Goal: Task Accomplishment & Management: Manage account settings

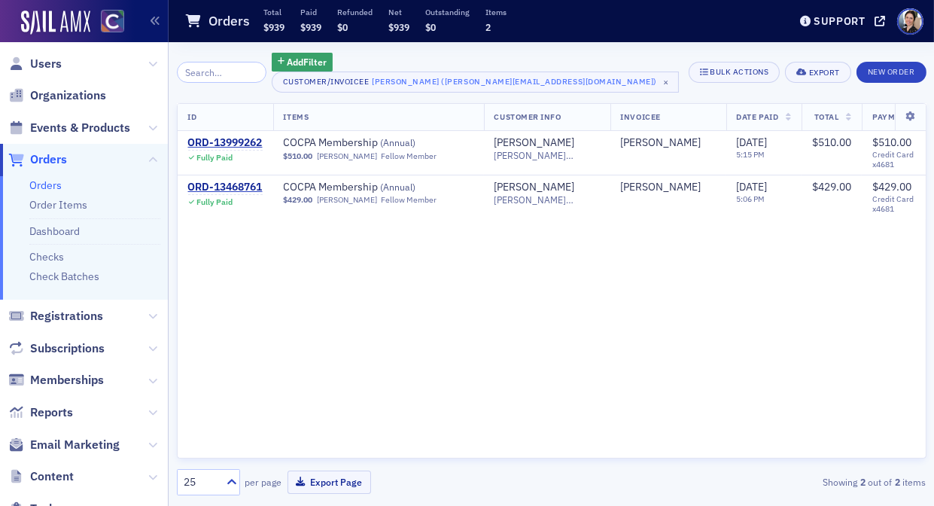
click at [45, 161] on span "Orders" at bounding box center [48, 159] width 37 height 17
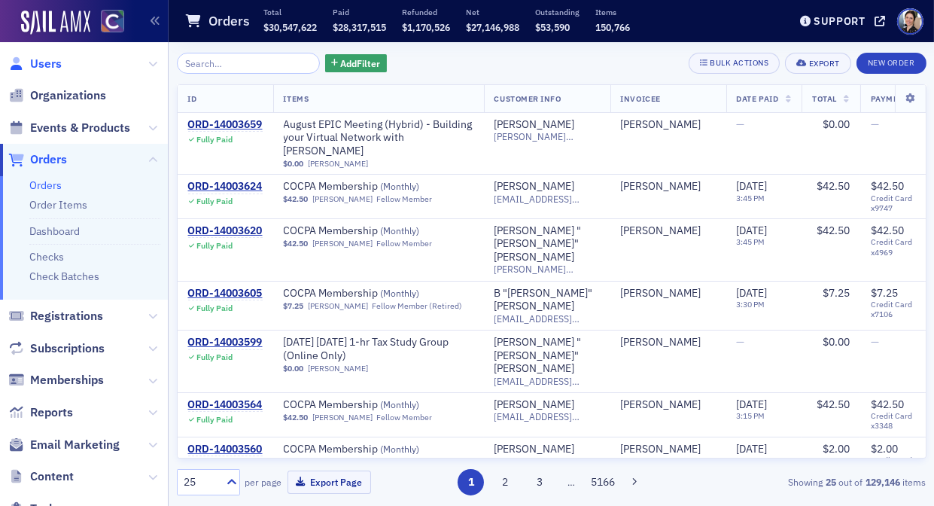
click at [47, 60] on span "Users" at bounding box center [46, 64] width 32 height 17
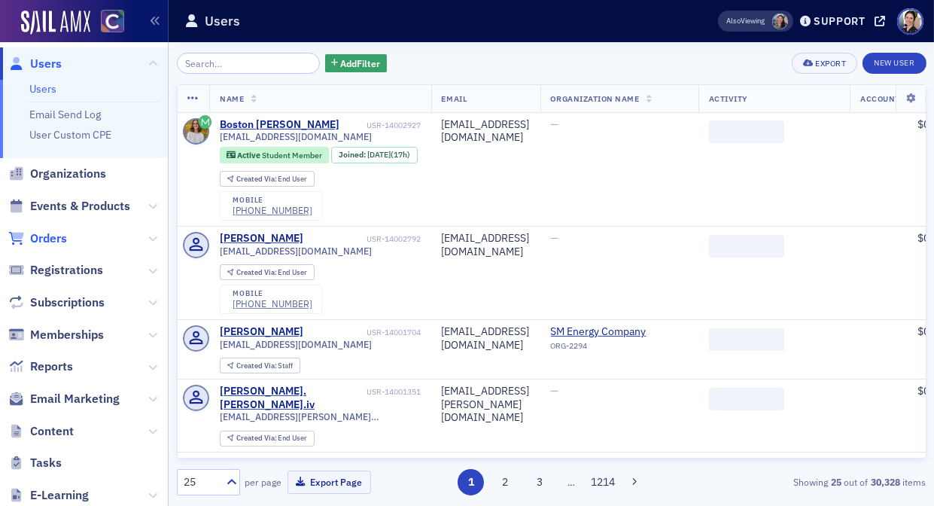
drag, startPoint x: 48, startPoint y: 242, endPoint x: 54, endPoint y: 233, distance: 11.5
click at [49, 242] on span "Orders" at bounding box center [48, 238] width 37 height 17
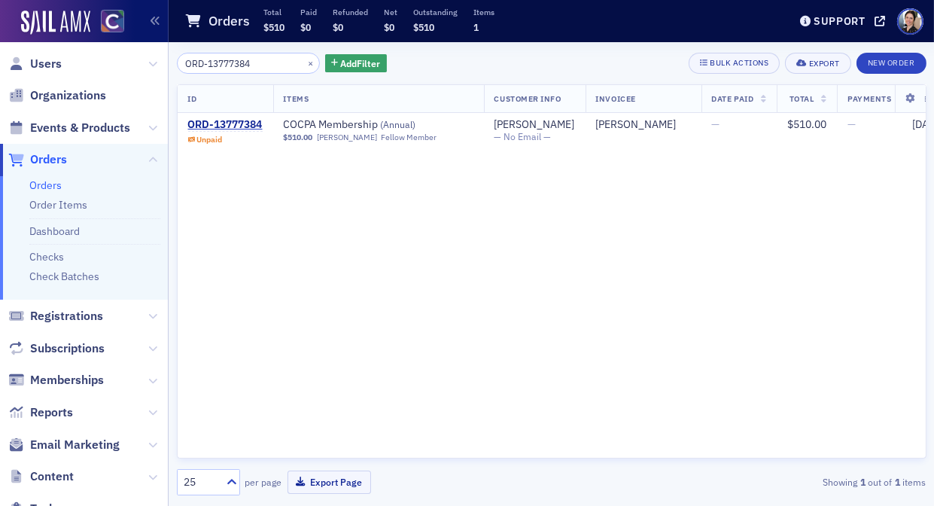
type input "ORD-13777384"
click at [221, 125] on div "ORD-13777384" at bounding box center [225, 125] width 75 height 14
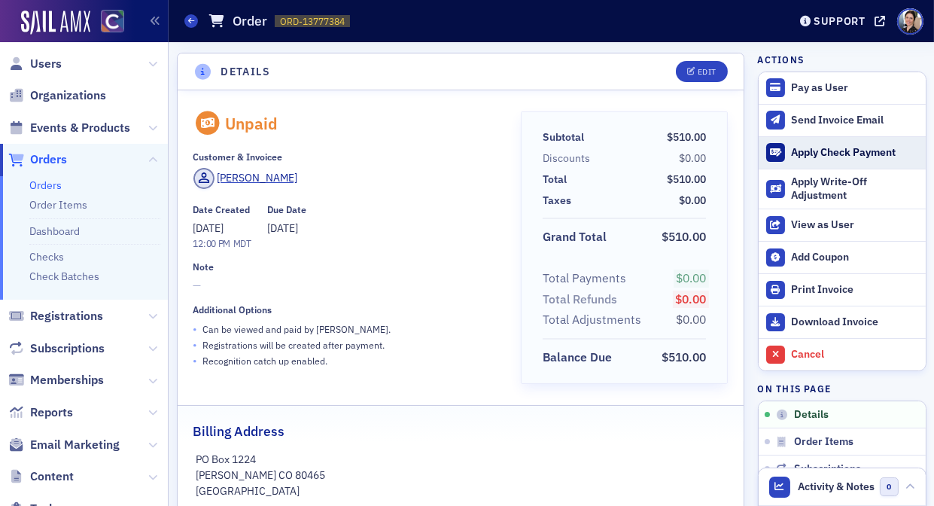
click at [818, 157] on div "Apply Check Payment" at bounding box center [854, 153] width 126 height 14
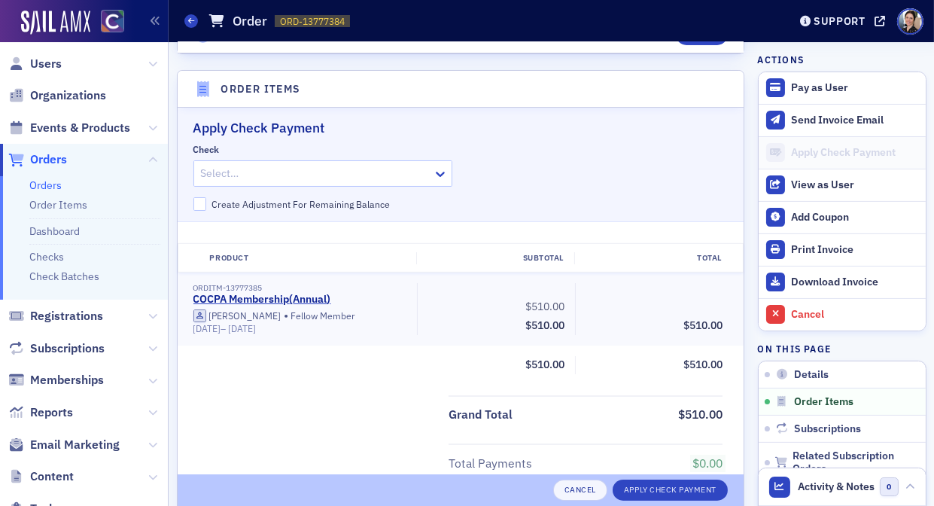
scroll to position [491, 0]
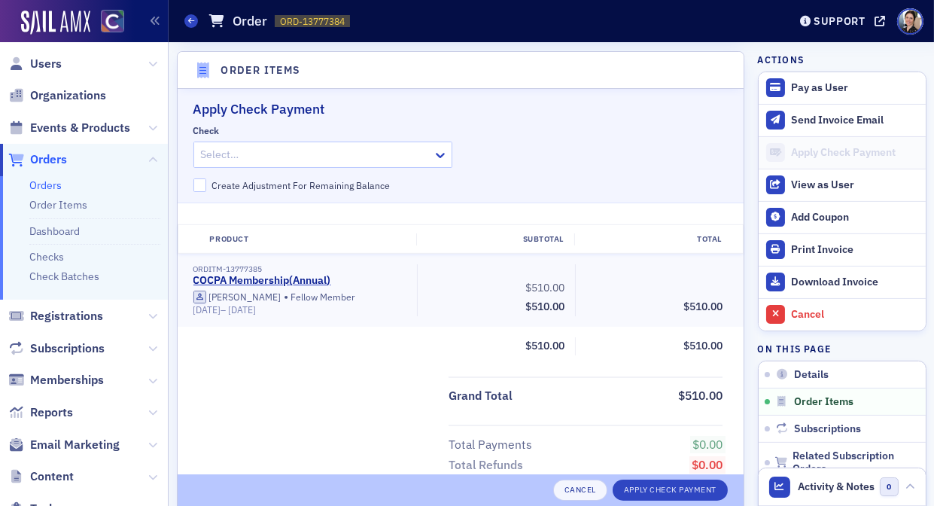
click at [292, 156] on div at bounding box center [315, 154] width 233 height 19
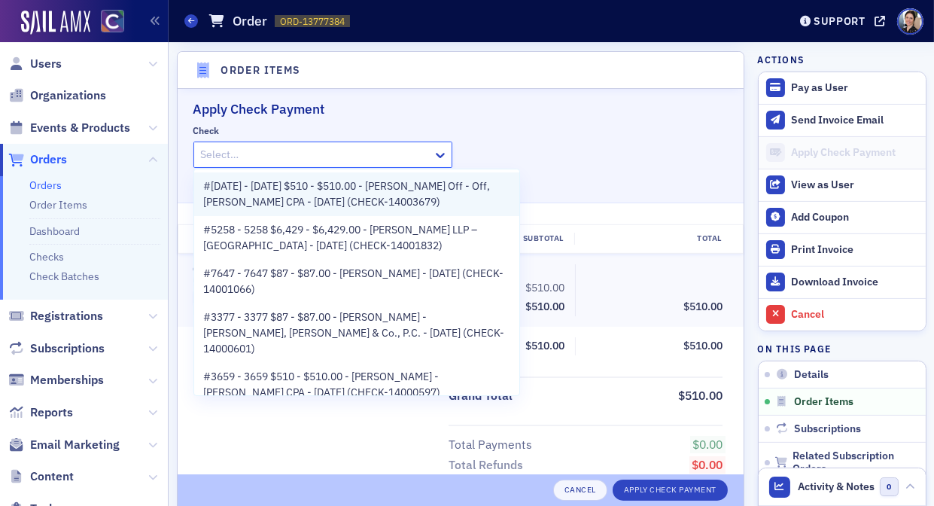
click at [294, 192] on span "#1364 - 1364 $510 - $510.00 - Kenneth Off - Off, Kenneth V CPA - 8/4/2025 (CHEC…" at bounding box center [356, 194] width 307 height 32
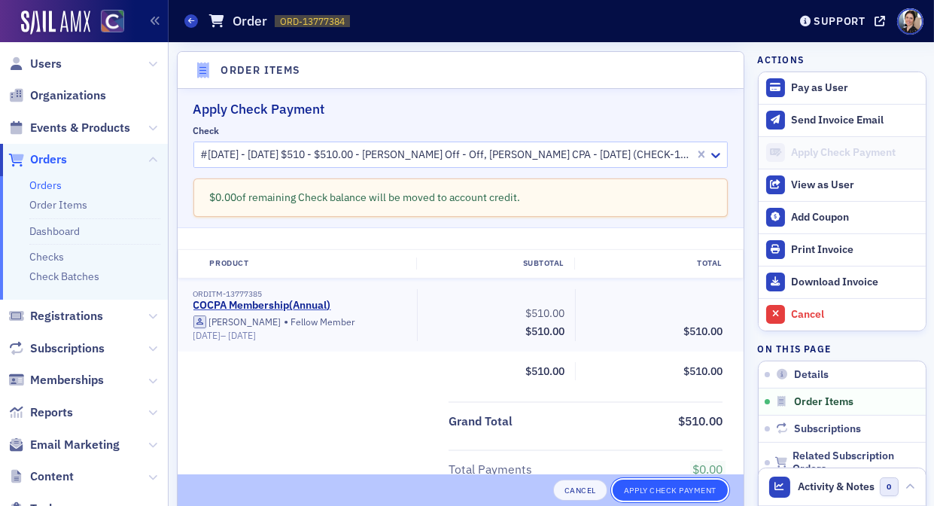
click at [693, 491] on button "Apply Check Payment" at bounding box center [670, 489] width 115 height 21
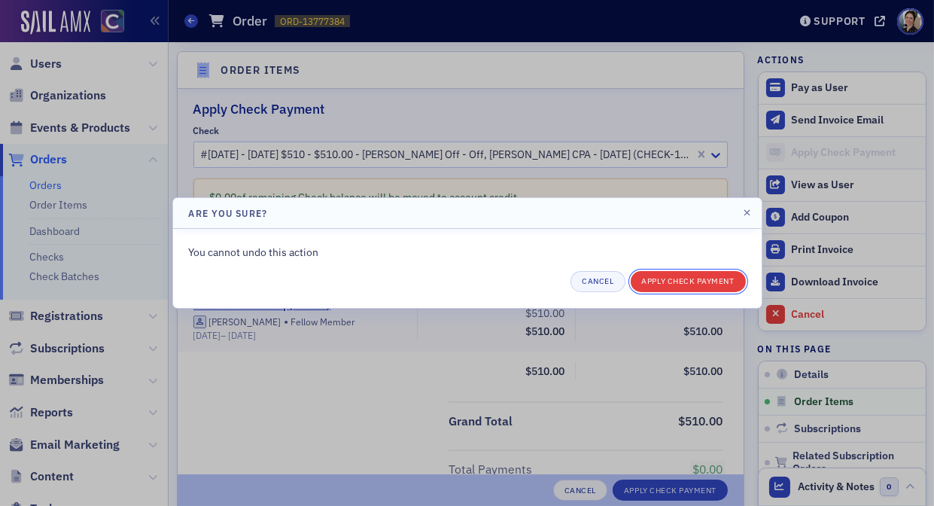
click at [692, 277] on button "Apply Check Payment" at bounding box center [688, 281] width 115 height 21
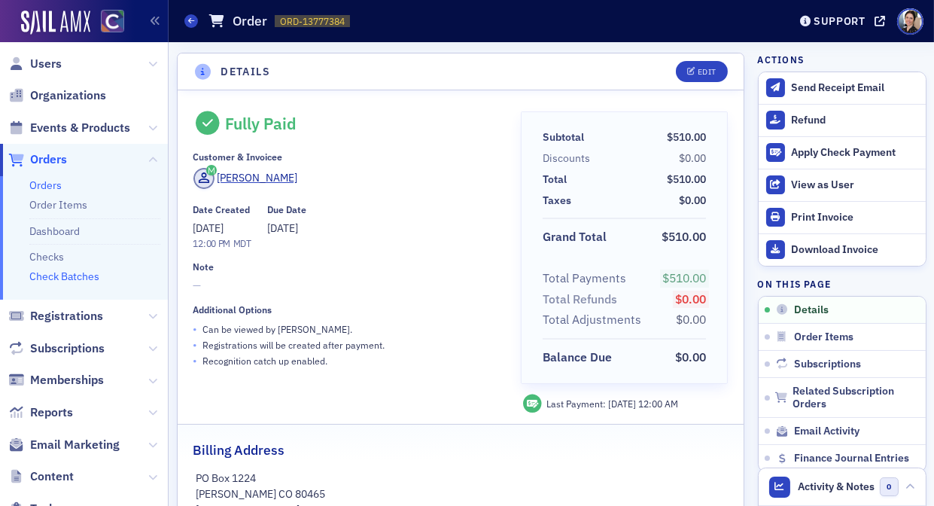
drag, startPoint x: 74, startPoint y: 278, endPoint x: 61, endPoint y: 275, distance: 13.0
click at [74, 278] on link "Check Batches" at bounding box center [64, 276] width 70 height 14
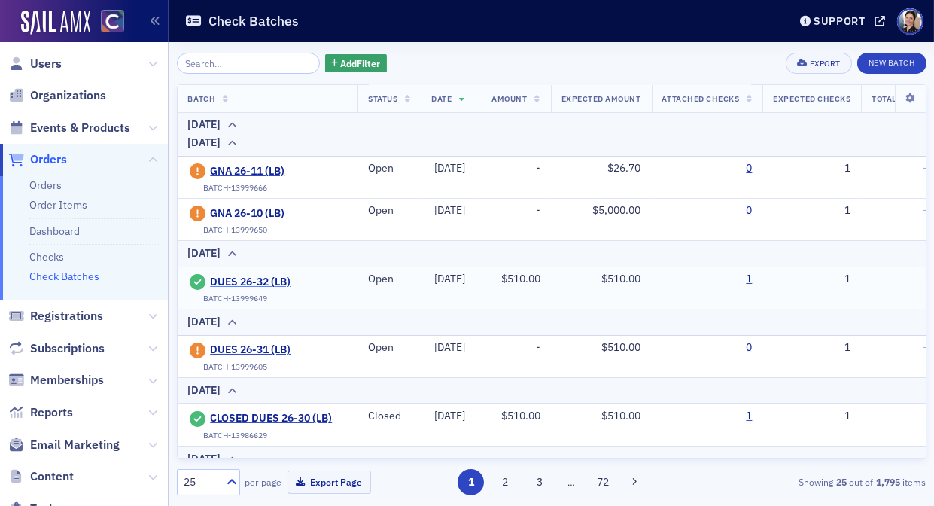
scroll to position [178, 0]
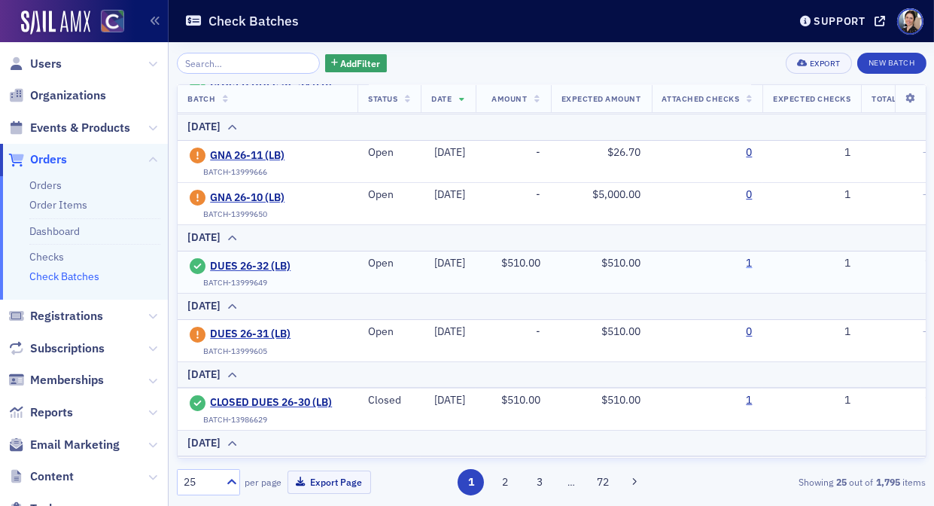
click at [752, 258] on link "1" at bounding box center [749, 264] width 6 height 14
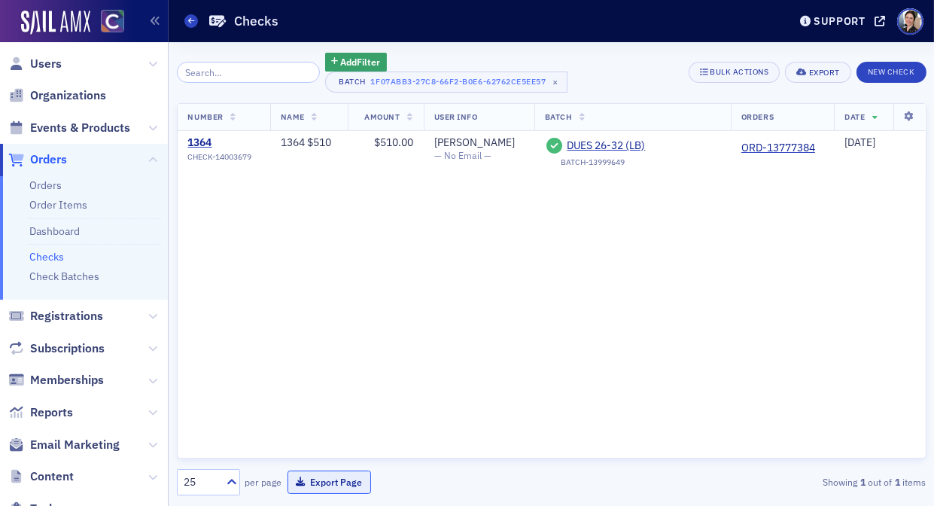
click at [324, 481] on button "Export Page" at bounding box center [329, 481] width 84 height 23
click at [68, 157] on span "Orders" at bounding box center [84, 160] width 168 height 32
click at [67, 158] on span "Orders" at bounding box center [84, 160] width 168 height 32
click at [55, 161] on span "Orders" at bounding box center [48, 159] width 37 height 17
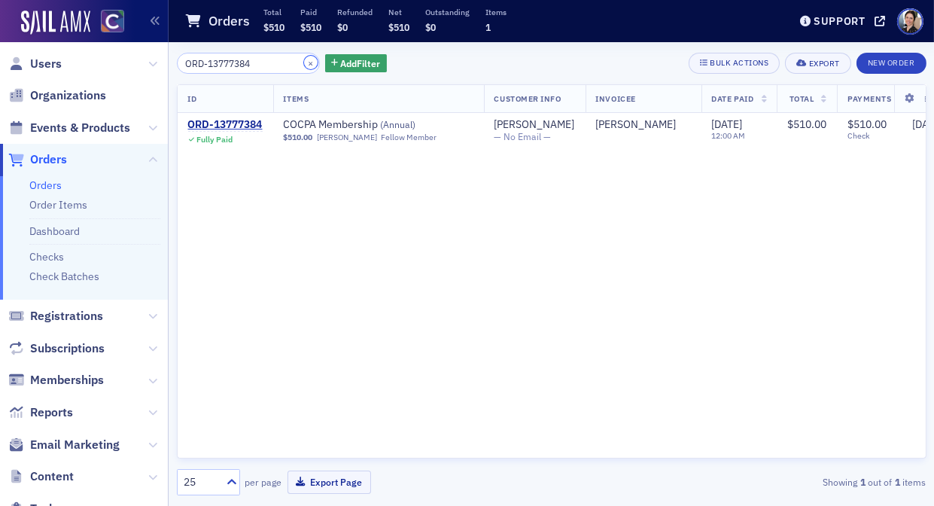
drag, startPoint x: 298, startPoint y: 63, endPoint x: 250, endPoint y: 63, distance: 48.2
click at [304, 63] on button "×" at bounding box center [311, 63] width 14 height 14
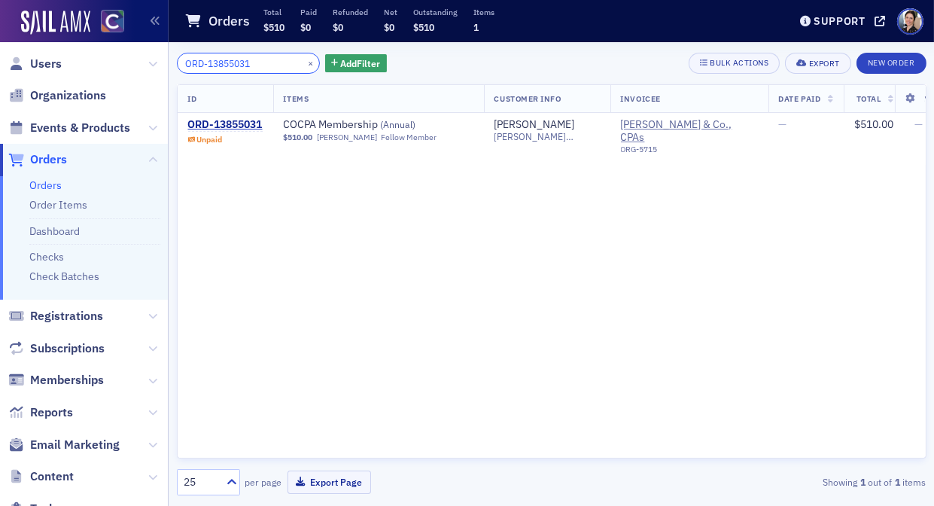
type input "ORD-13855031"
click at [243, 123] on div "ORD-13855031" at bounding box center [225, 125] width 75 height 14
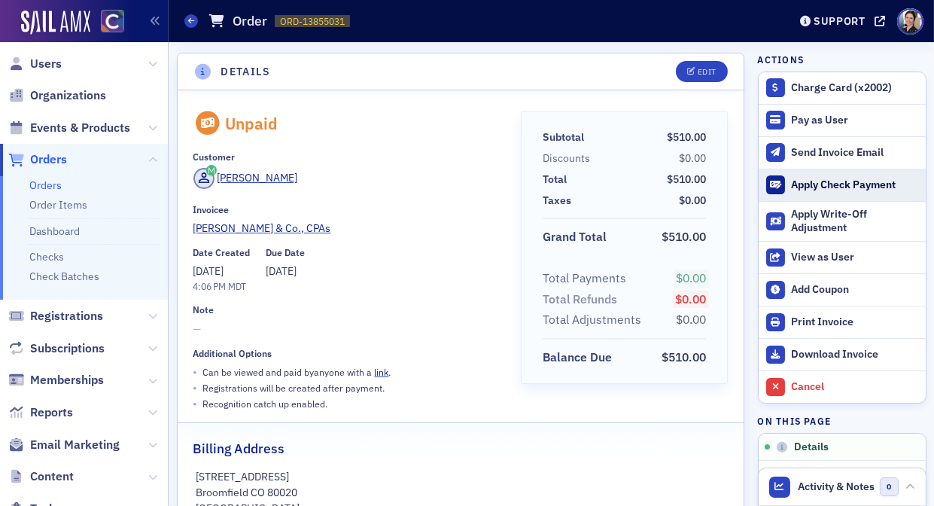
click at [824, 183] on div "Apply Check Payment" at bounding box center [854, 185] width 126 height 14
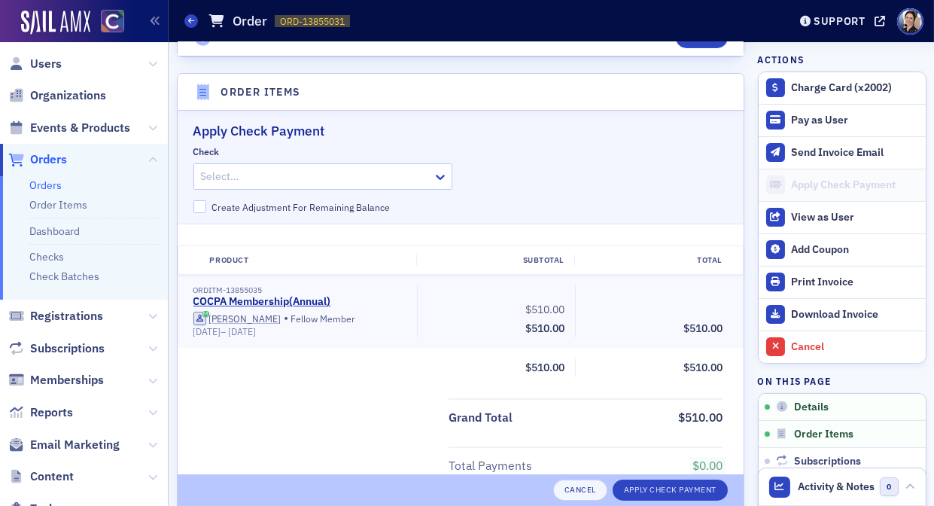
scroll to position [509, 0]
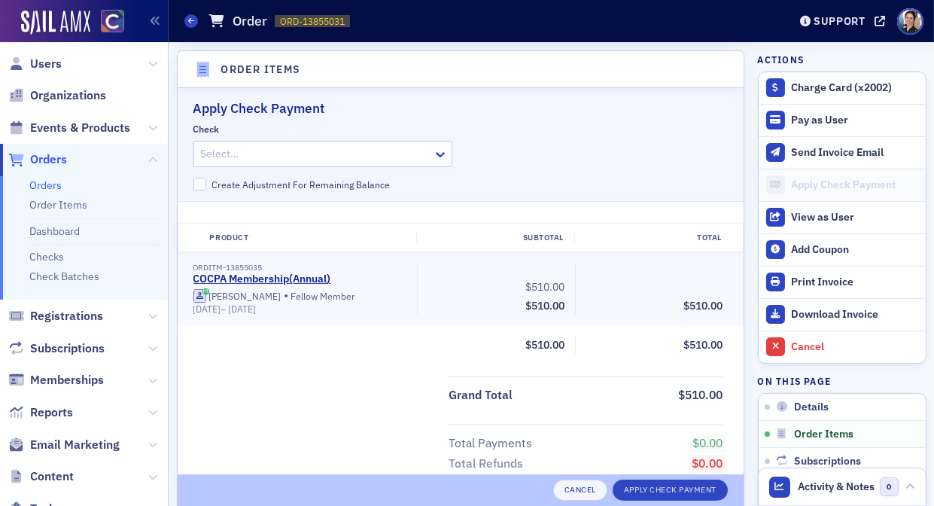
click at [305, 148] on div at bounding box center [315, 153] width 233 height 19
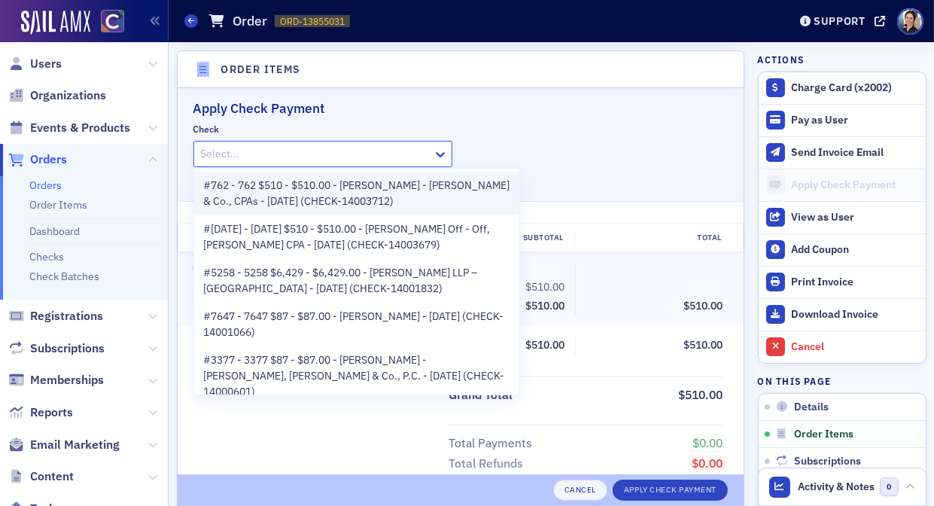
click at [318, 193] on span "#762 - 762 $510 - $510.00 - Todd Christensen - Christensen & Co., CPAs - 8/11/2…" at bounding box center [356, 194] width 307 height 32
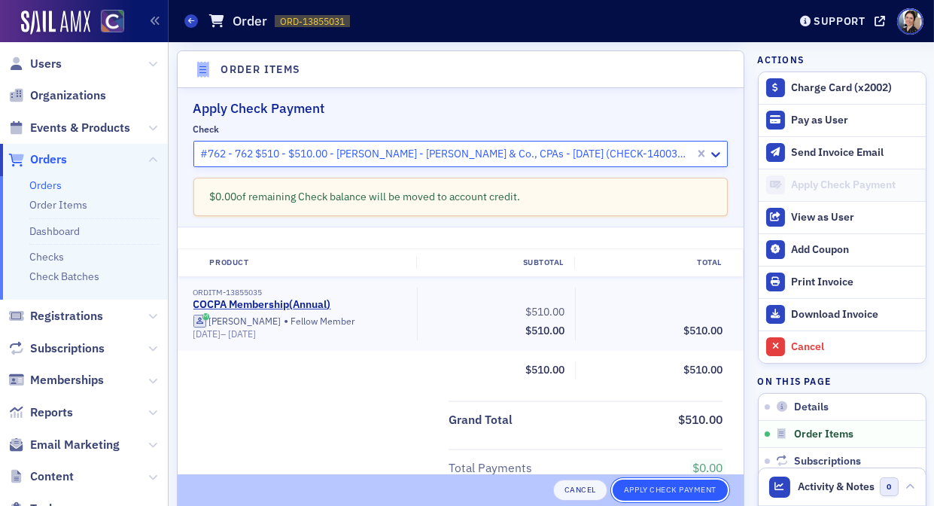
click at [695, 488] on button "Apply Check Payment" at bounding box center [670, 489] width 115 height 21
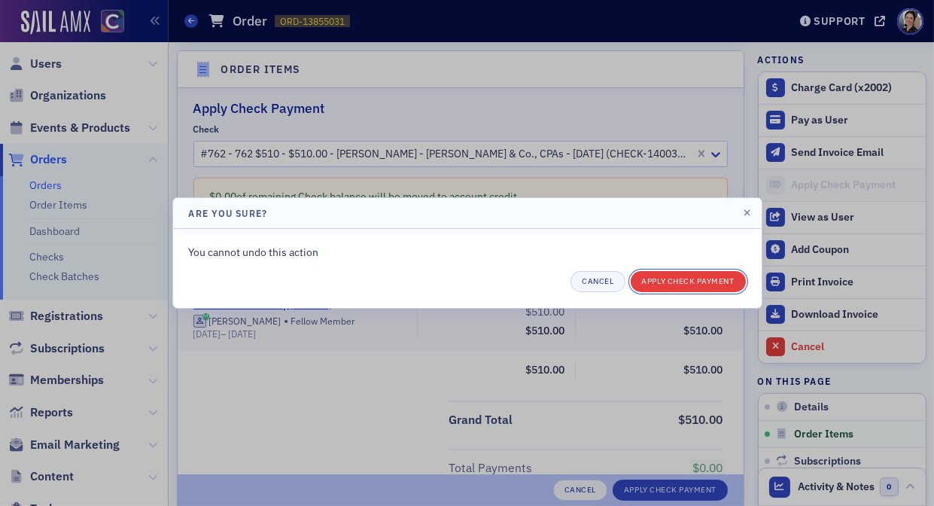
click at [694, 281] on button "Apply Check Payment" at bounding box center [688, 281] width 115 height 21
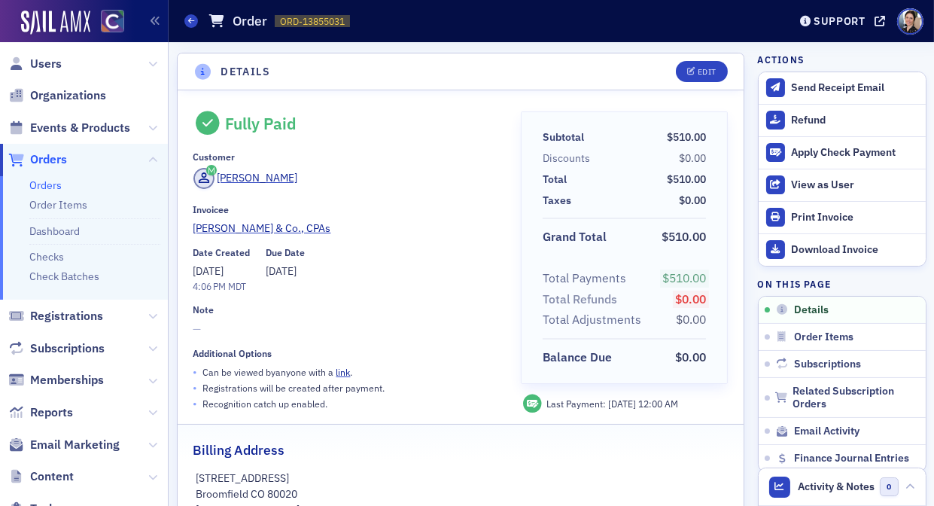
click at [48, 162] on span "Orders" at bounding box center [48, 159] width 37 height 17
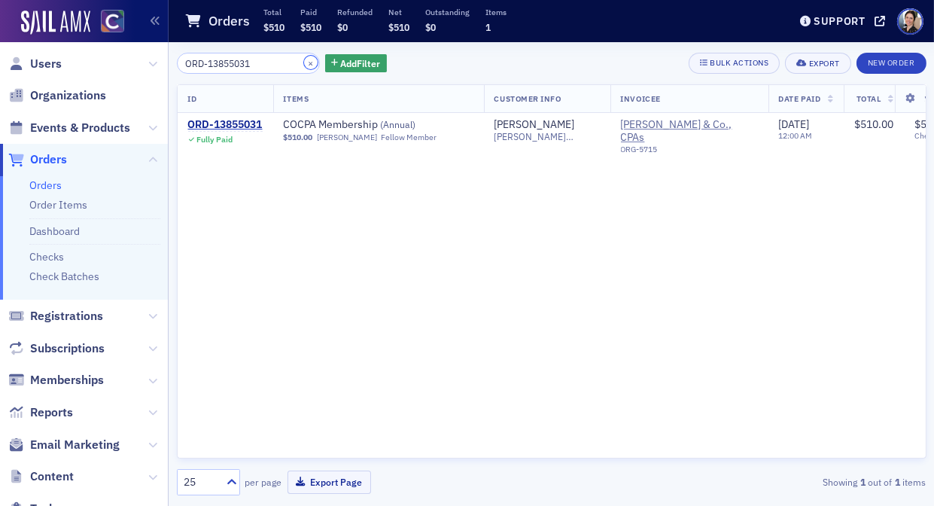
drag, startPoint x: 297, startPoint y: 56, endPoint x: 284, endPoint y: 63, distance: 15.1
click at [304, 56] on button "×" at bounding box center [311, 63] width 14 height 14
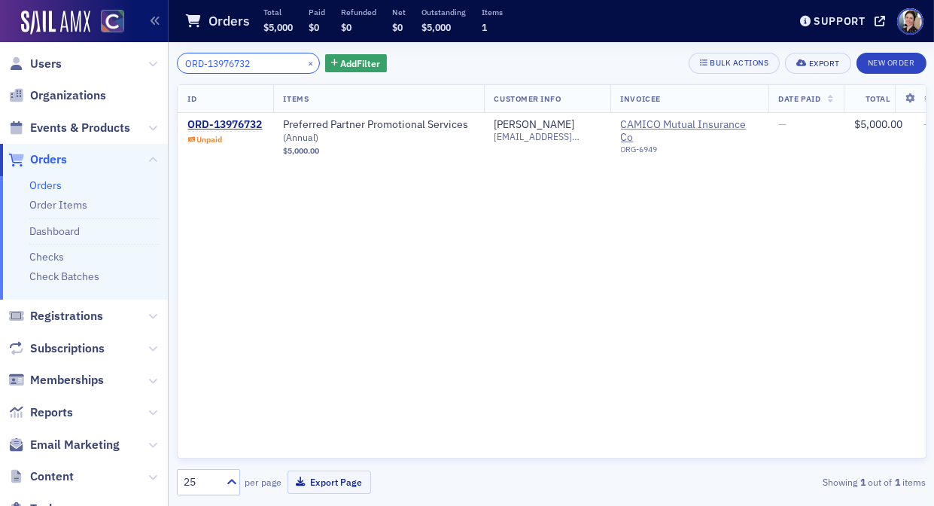
type input "ORD-13976732"
drag, startPoint x: 419, startPoint y: 449, endPoint x: 403, endPoint y: 461, distance: 19.4
click at [419, 450] on div "ID Items Customer Info Invoicee Date Paid Total Payments Due Date ORD-13976732 …" at bounding box center [552, 271] width 750 height 374
click at [249, 126] on div "ORD-13976732" at bounding box center [224, 125] width 75 height 14
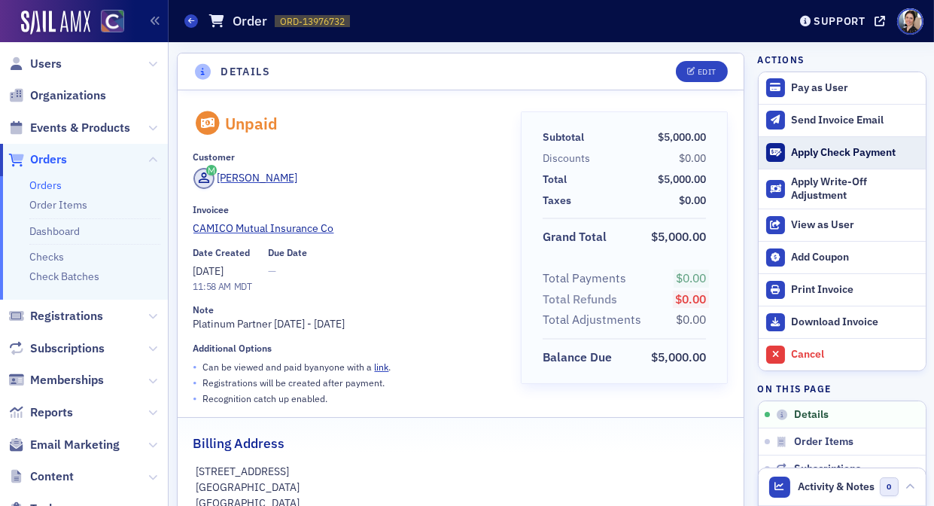
click at [832, 153] on div "Apply Check Payment" at bounding box center [854, 153] width 126 height 14
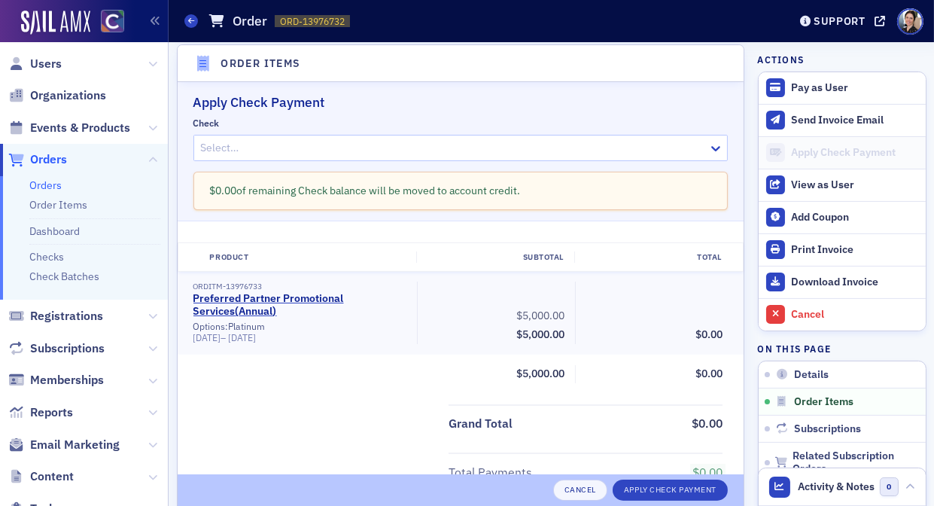
scroll to position [516, 0]
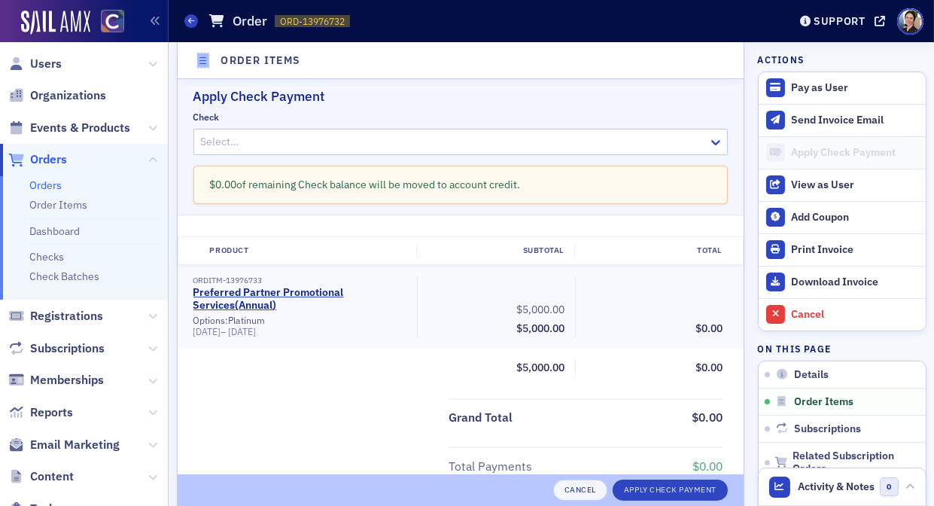
click at [271, 139] on div at bounding box center [453, 141] width 508 height 19
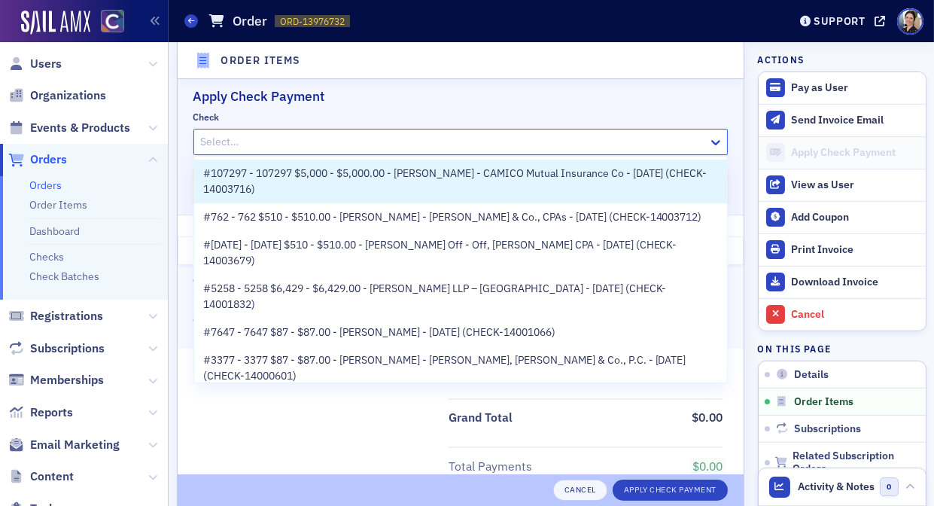
click at [406, 175] on span "#107297 - 107297 $5,000 - $5,000.00 - [PERSON_NAME] - CAMICO Mutual Insurance C…" at bounding box center [460, 182] width 515 height 32
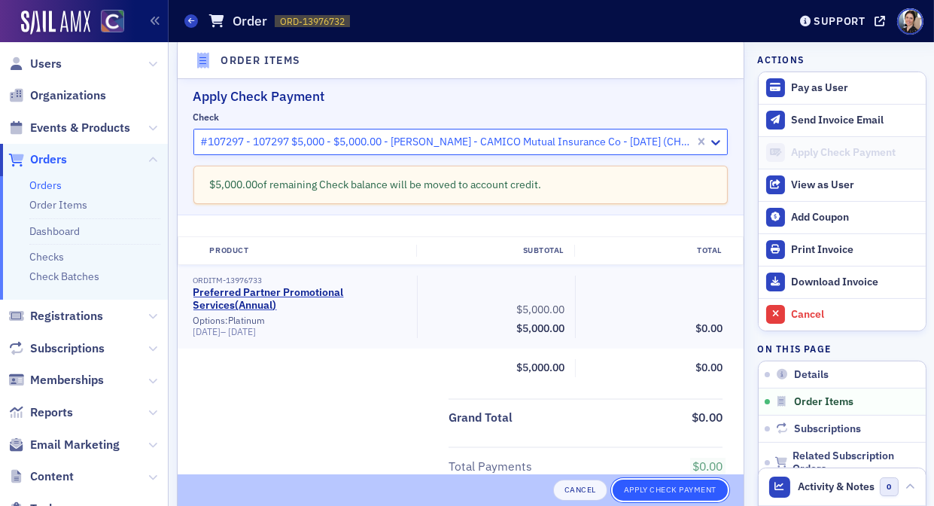
click at [671, 493] on button "Apply Check Payment" at bounding box center [670, 489] width 115 height 21
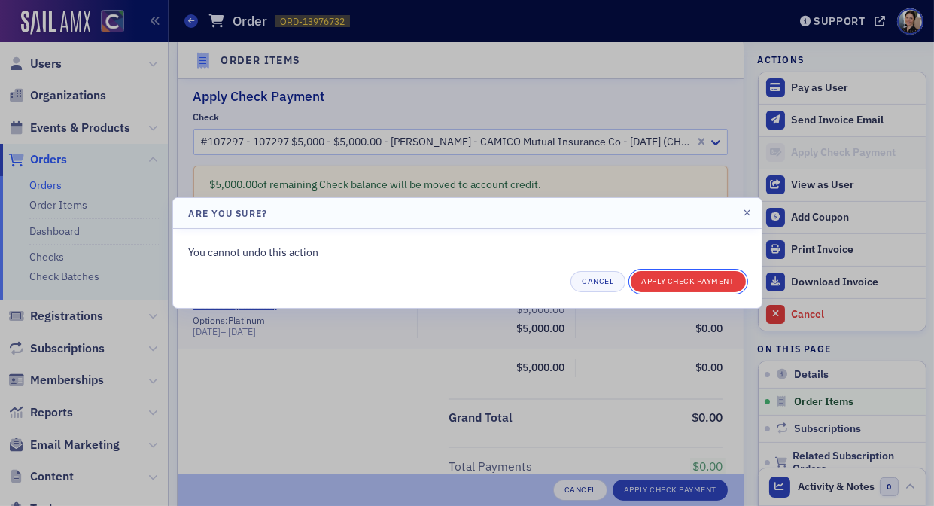
click at [706, 276] on button "Apply Check Payment" at bounding box center [688, 281] width 115 height 21
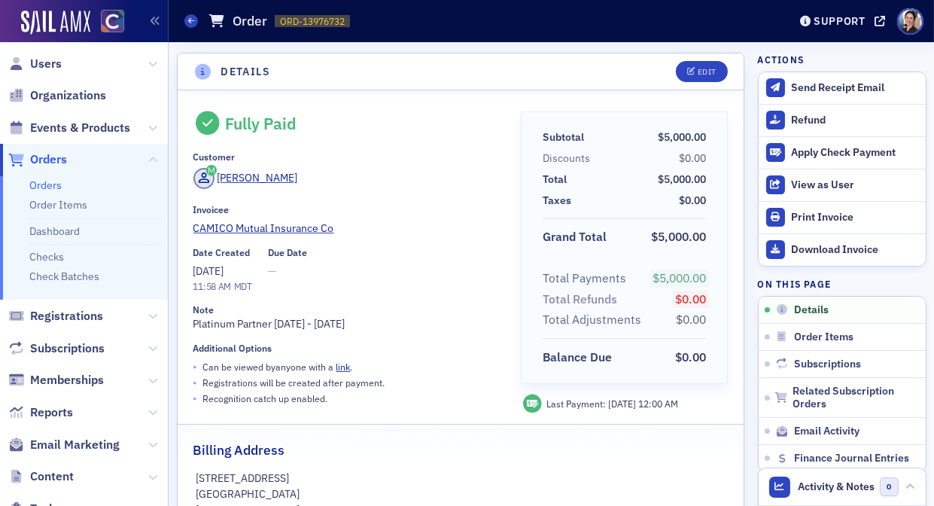
click at [51, 159] on span "Orders" at bounding box center [48, 159] width 37 height 17
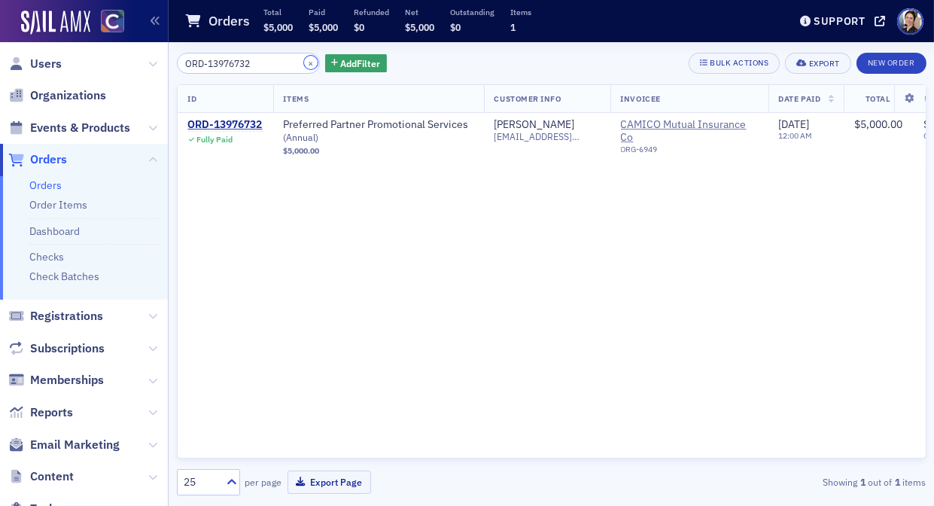
drag, startPoint x: 297, startPoint y: 62, endPoint x: 280, endPoint y: 64, distance: 17.4
click at [304, 62] on button "×" at bounding box center [311, 63] width 14 height 14
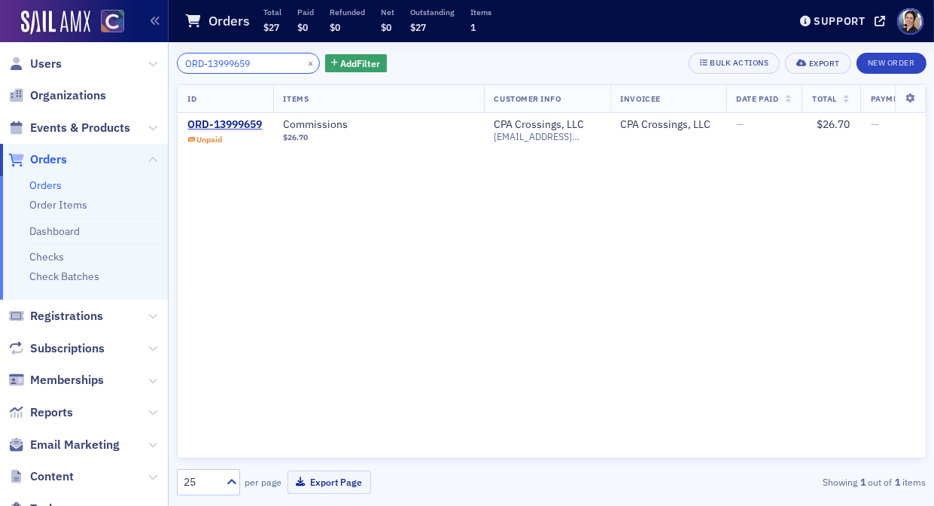
type input "ORD-13999659"
click at [216, 123] on div "ORD-13999659" at bounding box center [225, 125] width 75 height 14
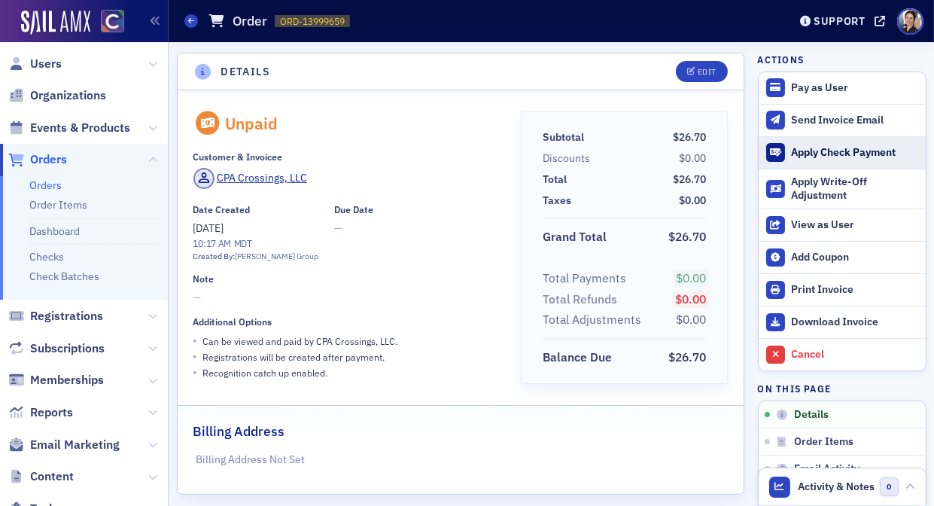
click at [826, 151] on div "Apply Check Payment" at bounding box center [854, 153] width 126 height 14
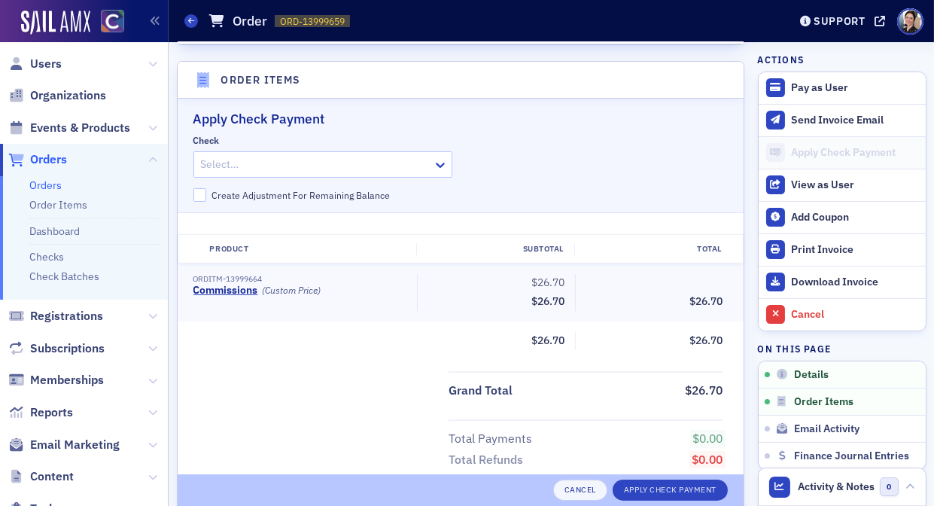
scroll to position [460, 0]
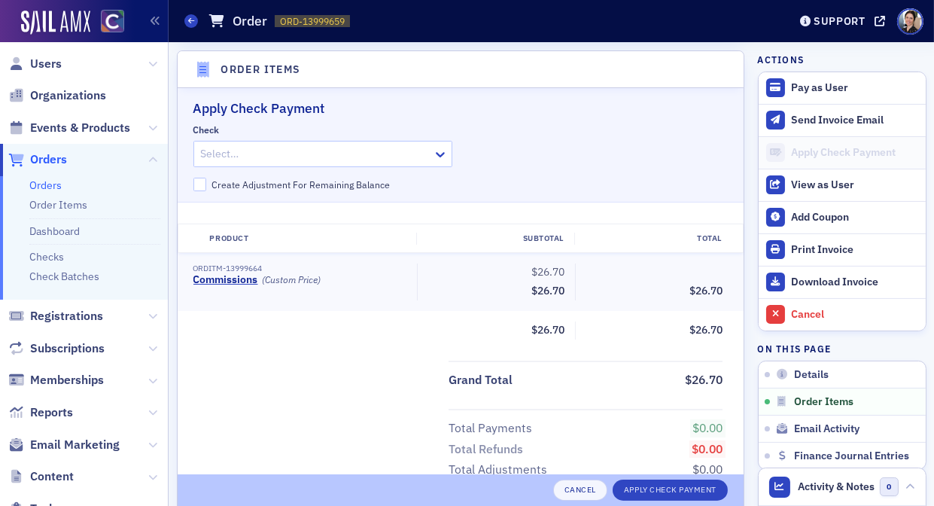
click at [298, 154] on div at bounding box center [315, 153] width 233 height 19
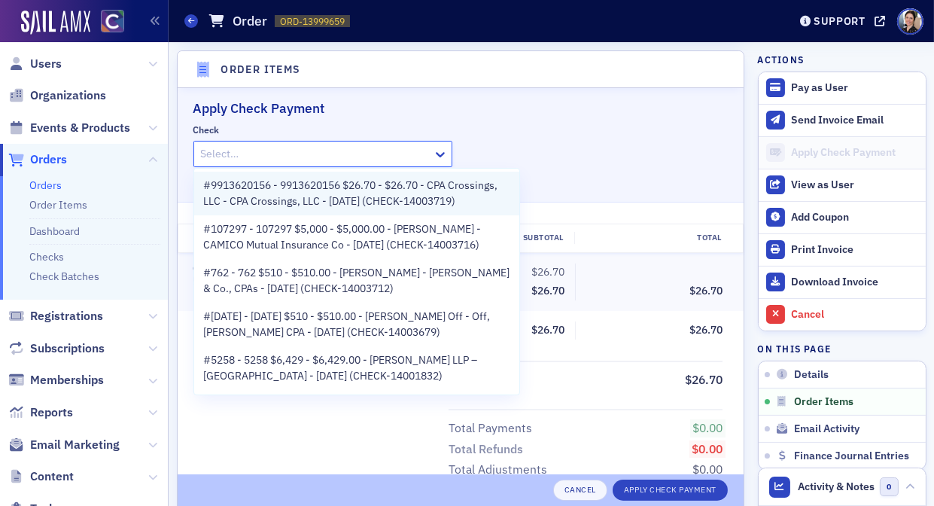
click at [312, 192] on span "#9913620156 - 9913620156 $26.70 - $26.70 - CPA Crossings, LLC - CPA Crossings, …" at bounding box center [356, 194] width 307 height 32
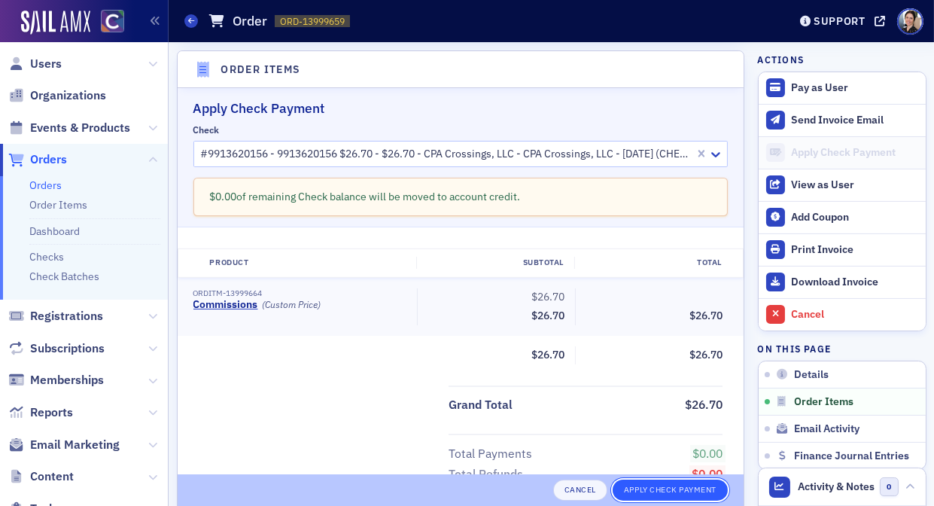
click at [659, 486] on button "Apply Check Payment" at bounding box center [670, 489] width 115 height 21
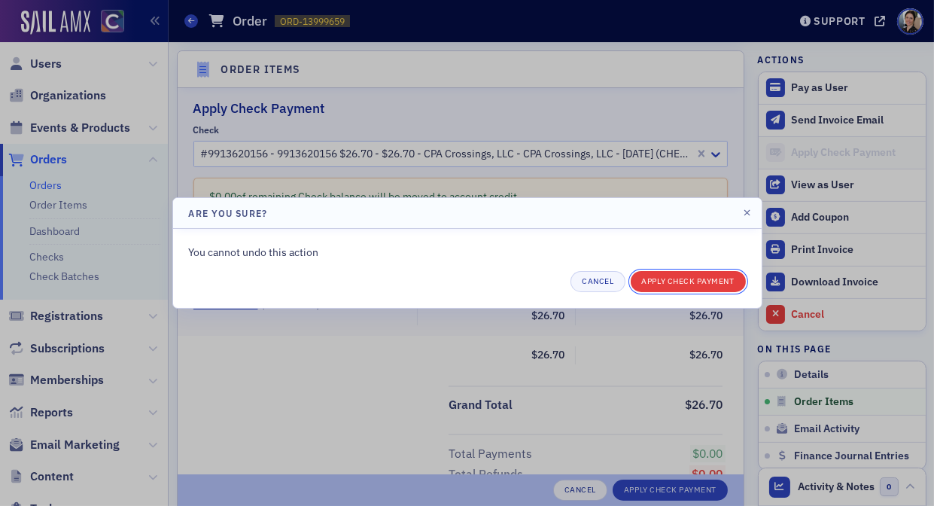
click at [702, 283] on button "Apply Check Payment" at bounding box center [688, 281] width 115 height 21
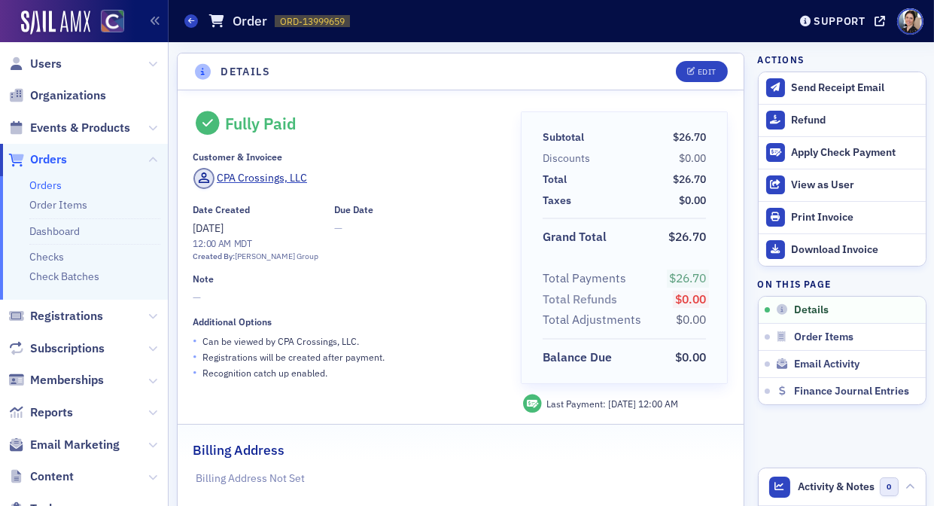
drag, startPoint x: 53, startPoint y: 160, endPoint x: 130, endPoint y: 132, distance: 82.6
click at [53, 160] on span "Orders" at bounding box center [48, 159] width 37 height 17
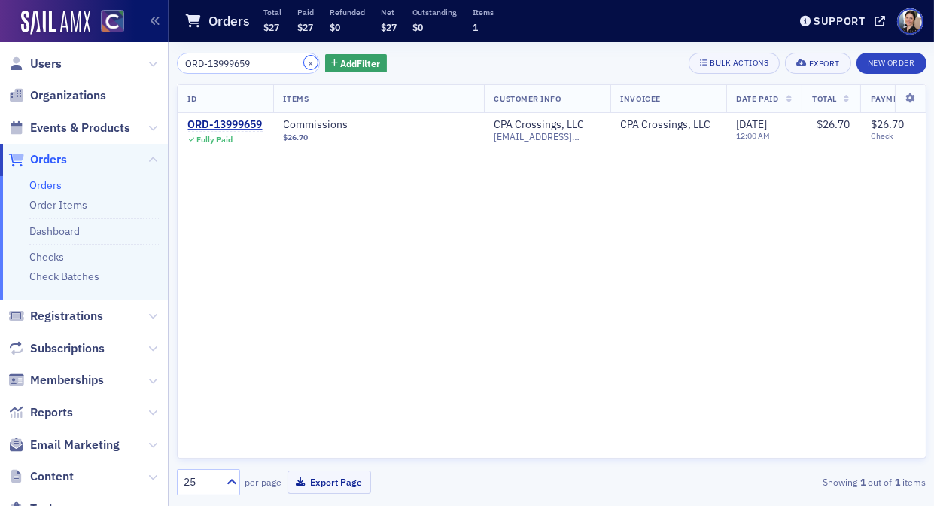
drag, startPoint x: 300, startPoint y: 60, endPoint x: 269, endPoint y: 59, distance: 30.1
click at [304, 60] on button "×" at bounding box center [311, 63] width 14 height 14
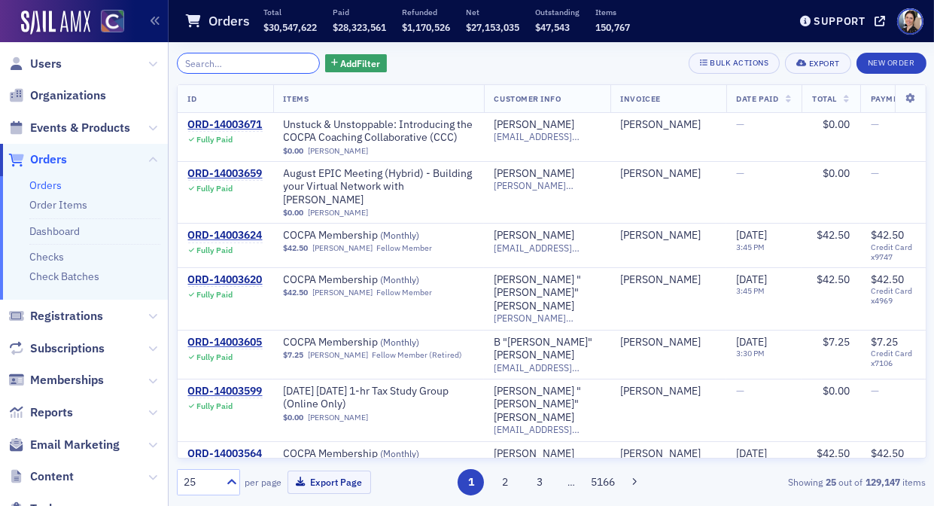
paste input "ORD-13941325"
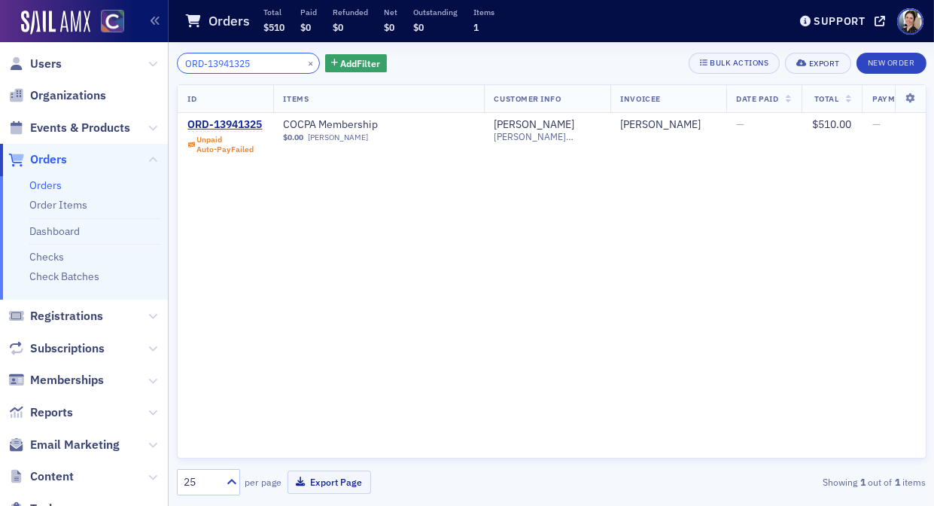
type input "ORD-13941325"
drag, startPoint x: 230, startPoint y: 125, endPoint x: 251, endPoint y: 122, distance: 22.0
click at [230, 125] on div "ORD-13941325" at bounding box center [225, 125] width 75 height 14
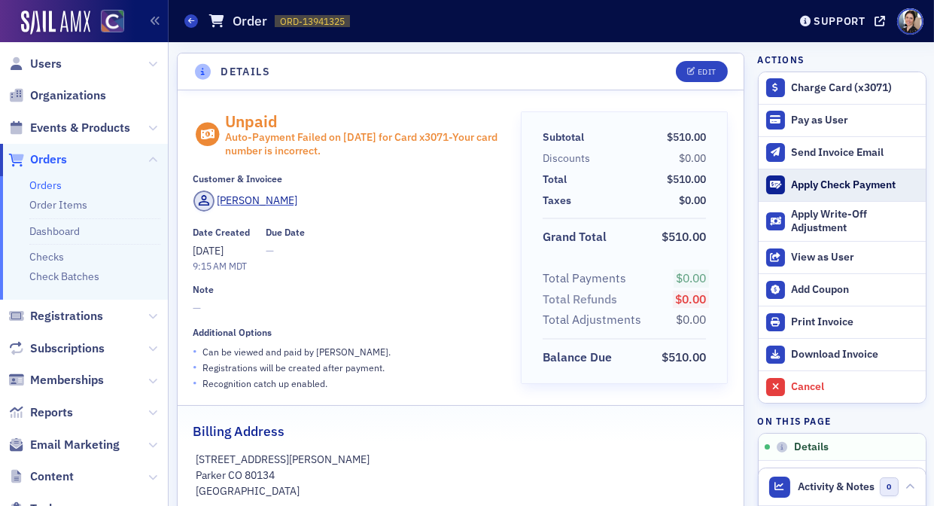
click at [814, 186] on div "Apply Check Payment" at bounding box center [854, 185] width 126 height 14
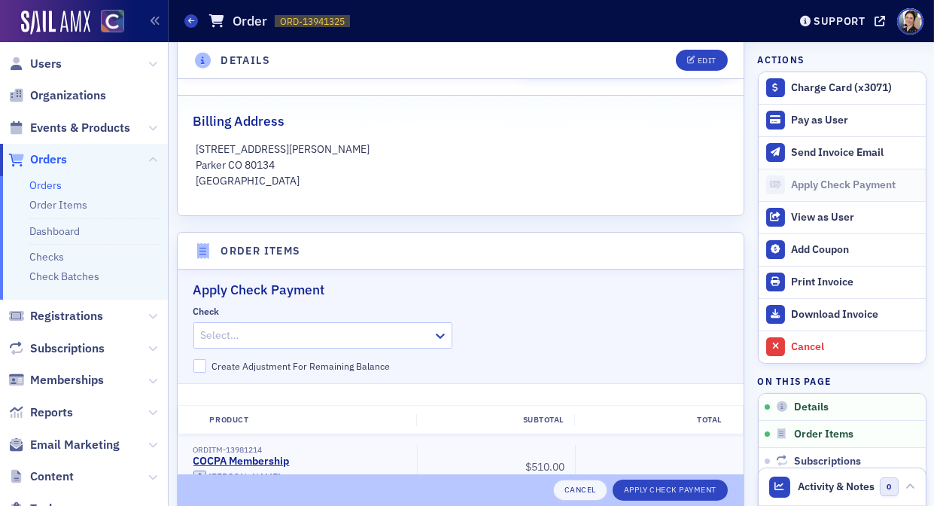
scroll to position [491, 0]
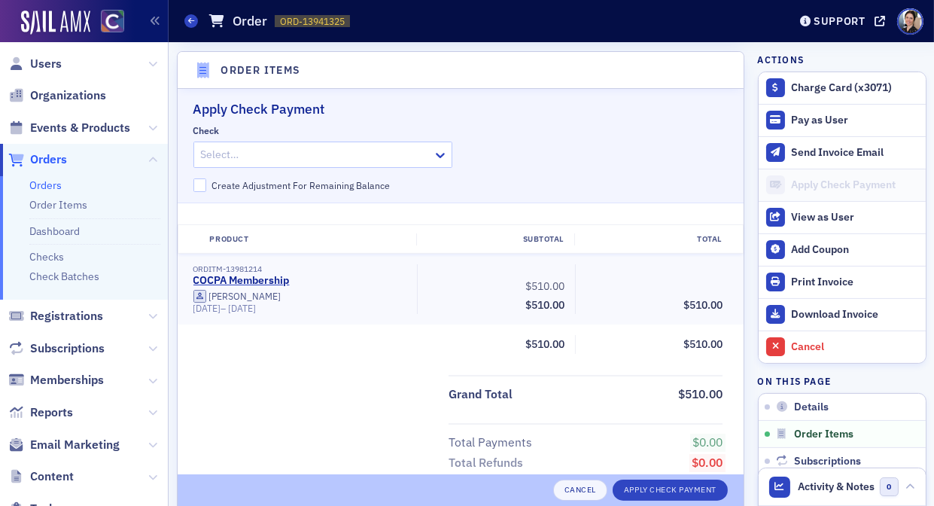
click at [367, 151] on div at bounding box center [315, 154] width 233 height 19
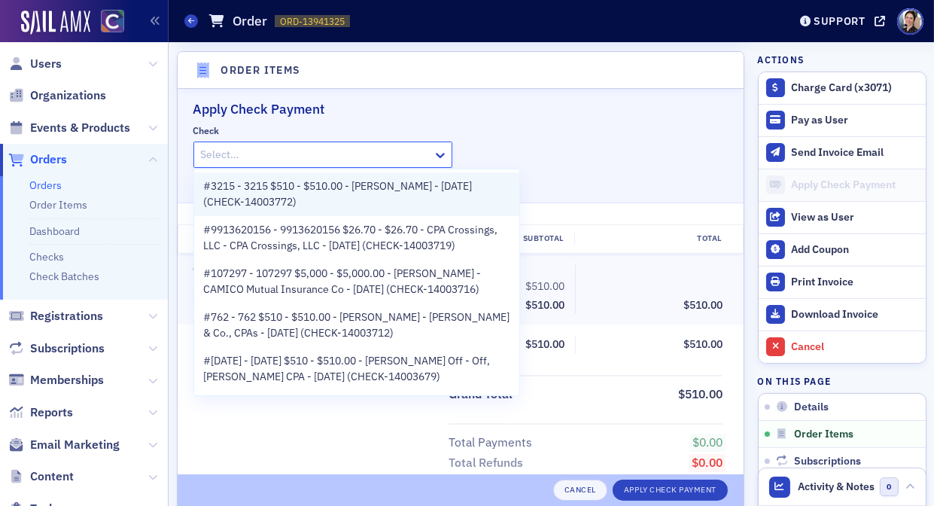
click at [339, 198] on span "#3215 - 3215 $510 - $510.00 - Cary Young - 8/1/2025 (CHECK-14003772)" at bounding box center [356, 194] width 307 height 32
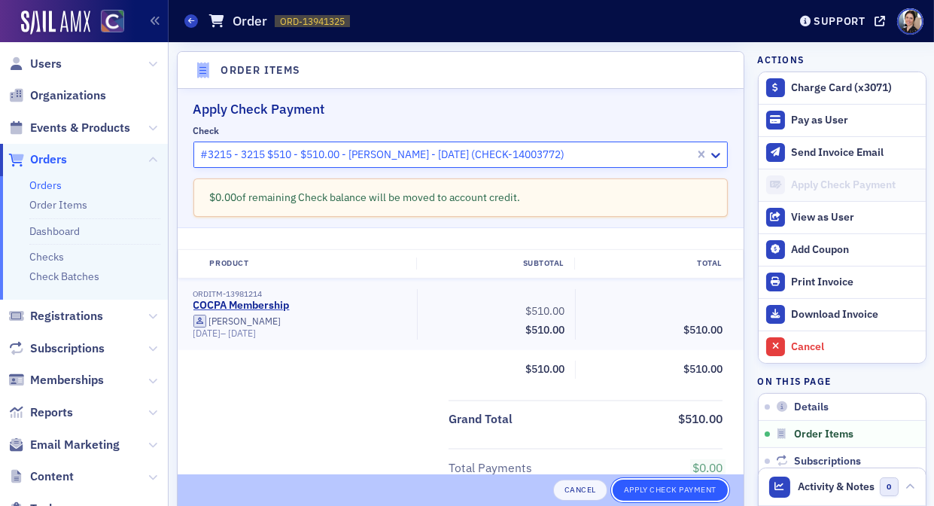
click at [667, 488] on button "Apply Check Payment" at bounding box center [670, 489] width 115 height 21
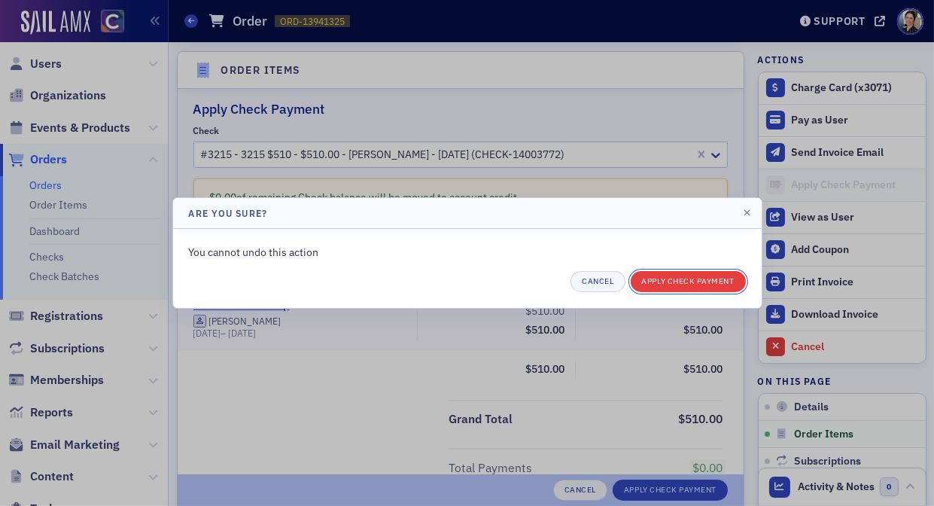
click at [689, 286] on button "Apply Check Payment" at bounding box center [688, 281] width 115 height 21
